Goal: Contribute content: Add original content to the website for others to see

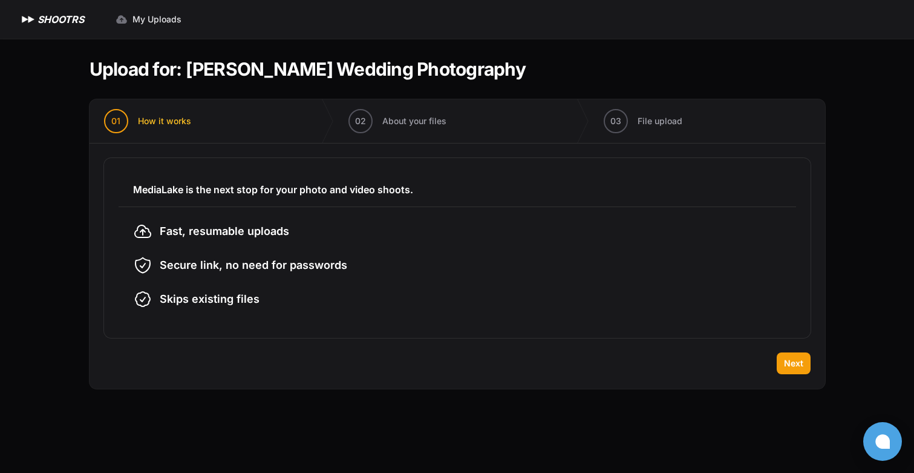
click at [243, 226] on span "Fast, resumable uploads" at bounding box center [225, 231] width 130 height 17
click at [237, 188] on h3 "MediaLake is the next stop for your photo and video shoots." at bounding box center [457, 189] width 649 height 15
click at [784, 362] on span "Next" at bounding box center [793, 363] width 19 height 12
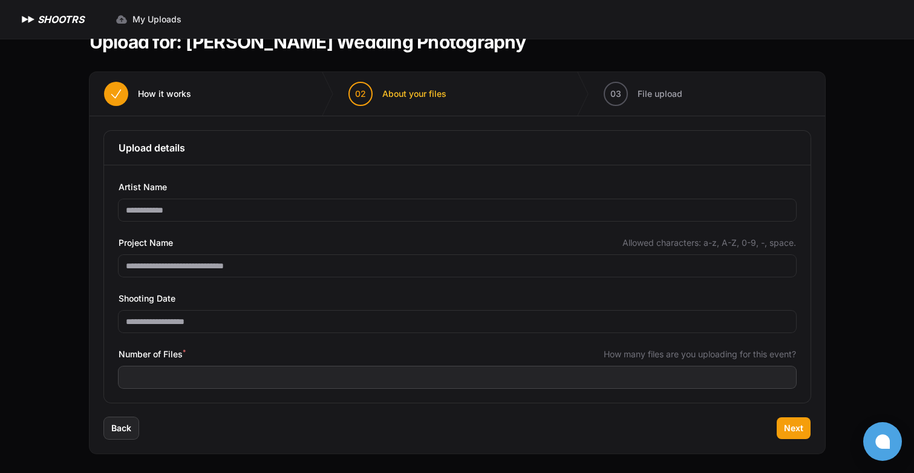
scroll to position [27, 0]
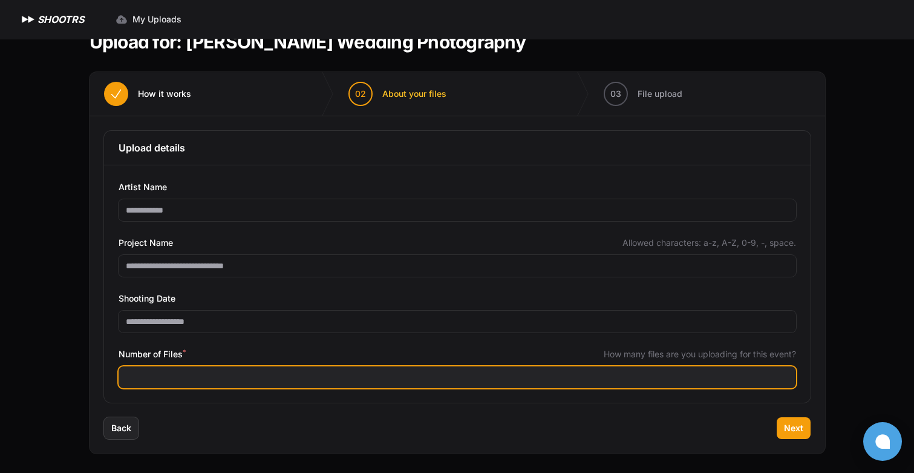
click at [500, 376] on input "Number of Files *" at bounding box center [458, 377] width 678 height 22
type input "****"
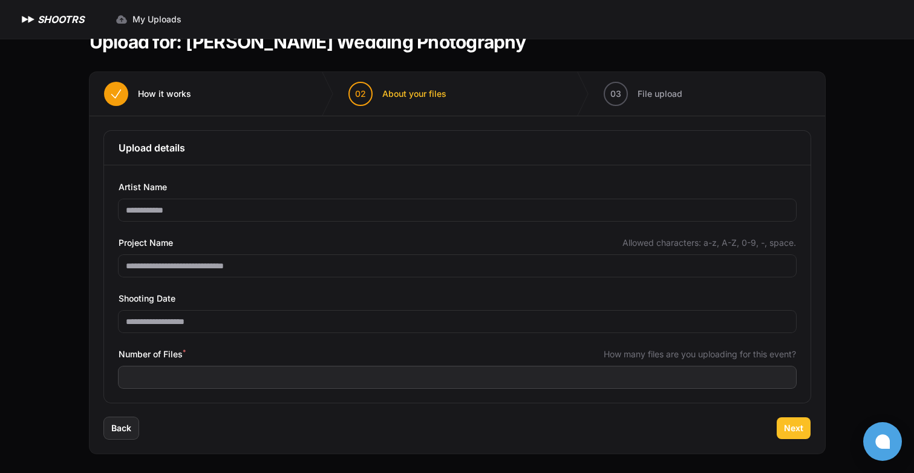
click at [792, 431] on span "Next" at bounding box center [793, 428] width 19 height 12
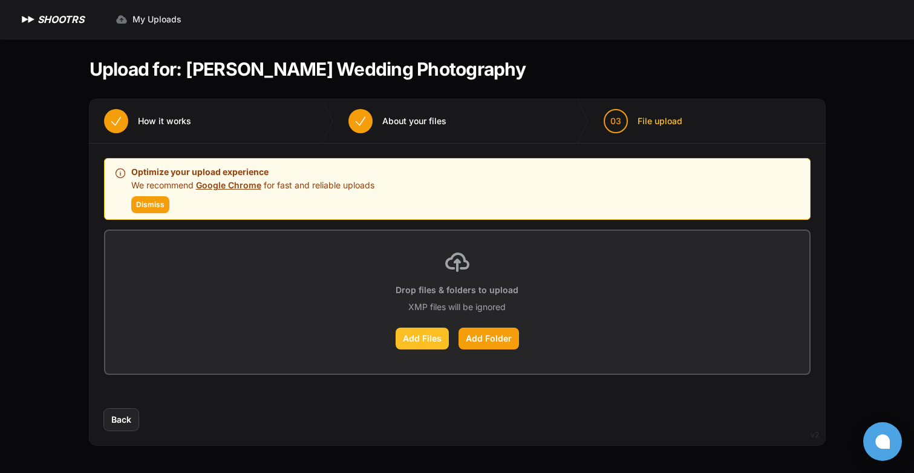
click at [426, 341] on label "Add Files" at bounding box center [422, 338] width 53 height 22
click at [0, 0] on input "Add Files" at bounding box center [0, 0] width 0 height 0
